Goal: Check status: Check status

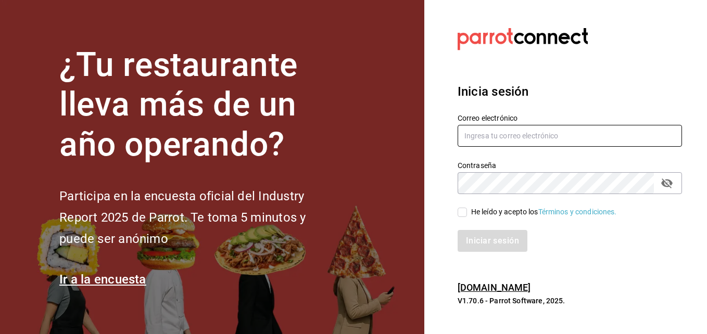
type input "[EMAIL_ADDRESS][DOMAIN_NAME]"
click at [461, 215] on input "He leído y acepto los Términos y condiciones." at bounding box center [462, 212] width 9 height 9
checkbox input "true"
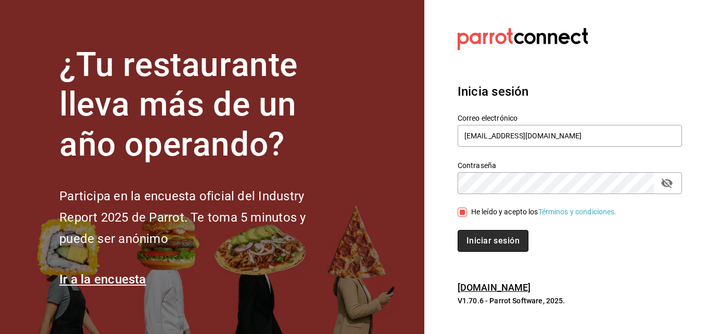
click at [481, 238] on button "Iniciar sesión" at bounding box center [493, 241] width 71 height 22
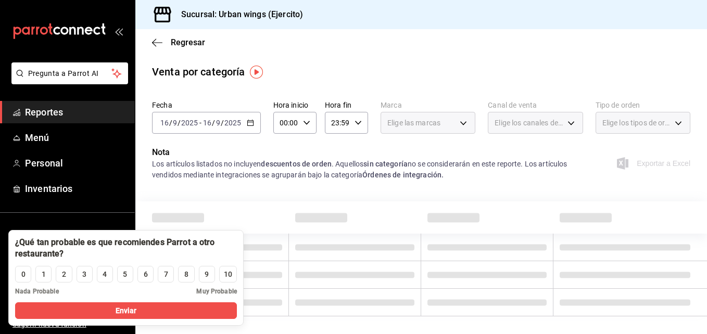
click at [247, 123] on \(Stroke\) "button" at bounding box center [250, 123] width 6 height 6
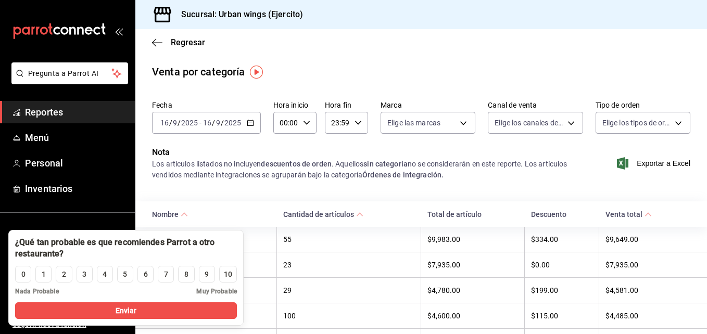
click at [57, 308] on button "Enviar" at bounding box center [126, 311] width 222 height 17
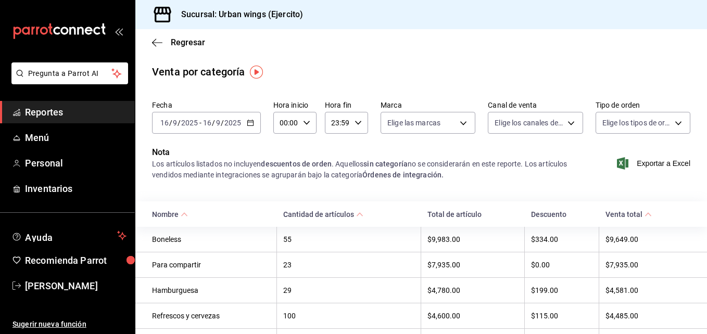
click at [247, 123] on icon "button" at bounding box center [250, 122] width 7 height 7
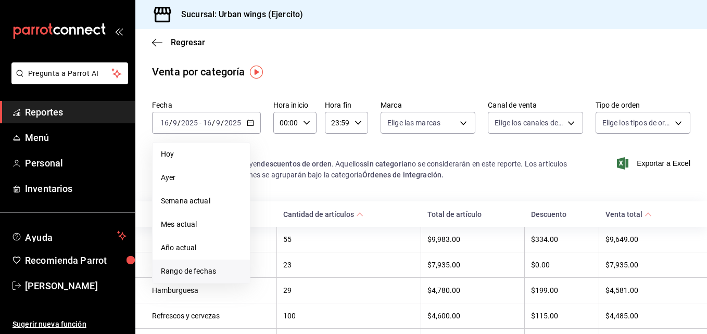
click at [210, 268] on span "Rango de fechas" at bounding box center [201, 271] width 81 height 11
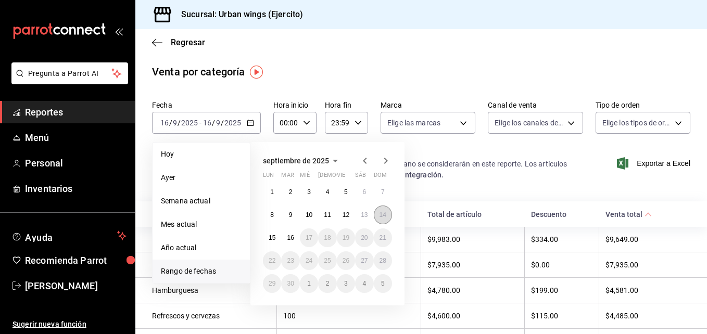
click at [383, 217] on abbr "14" at bounding box center [383, 214] width 7 height 7
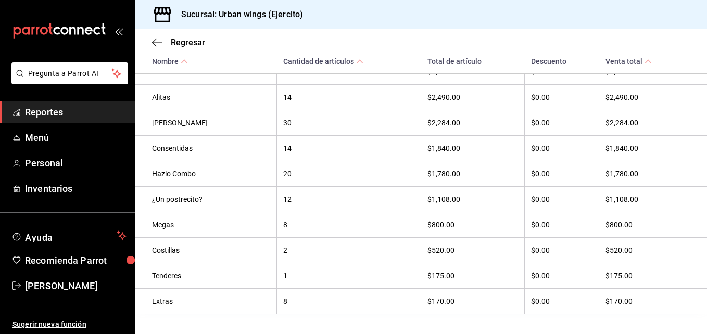
scroll to position [337, 0]
